Goal: Transaction & Acquisition: Purchase product/service

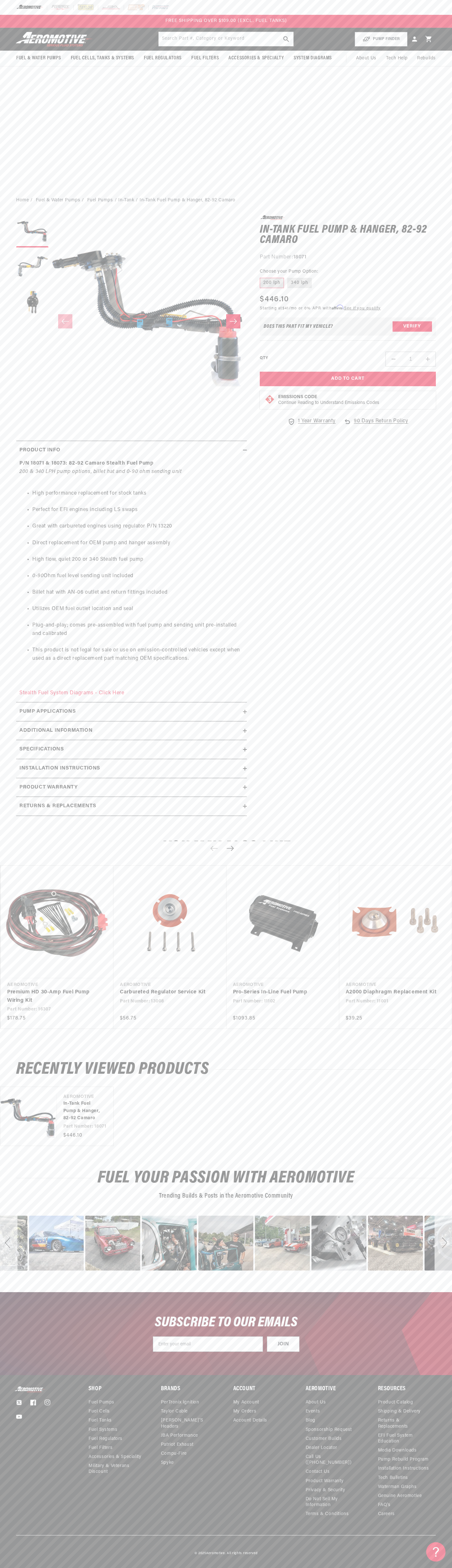
click at [282, 22] on span "FREE SHIPPING OVER $109.00 (EXCL. FUEL TANKS)" at bounding box center [225, 21] width 121 height 5
click at [437, 256] on section "0.0 star rating Write a review In-Tank Fuel Pump & Hanger, 82-92 Camaro In-Tank…" at bounding box center [226, 517] width 452 height 617
click at [5, 1567] on html "Skip to content Your cart Your cart is empty Loading... You may also like Subto…" at bounding box center [226, 784] width 452 height 1568
click at [0, 0] on div "POPUP Form" at bounding box center [0, 0] width 0 height 0
